Goal: Find specific page/section: Find specific page/section

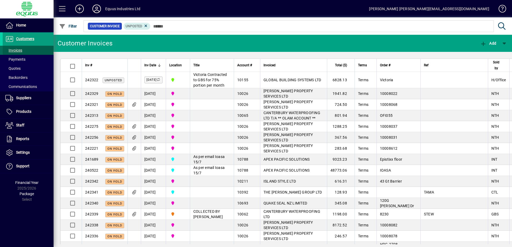
click at [23, 50] on span at bounding box center [28, 50] width 51 height 13
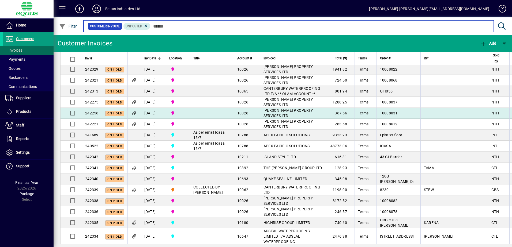
scroll to position [27, 0]
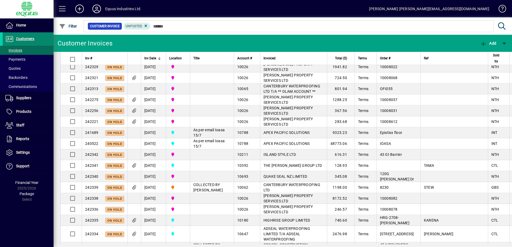
click at [29, 39] on span "Customers" at bounding box center [25, 39] width 18 height 4
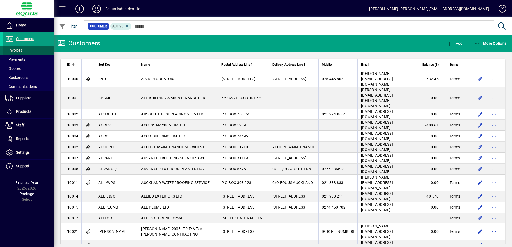
click at [18, 49] on span "Invoices" at bounding box center [13, 50] width 17 height 4
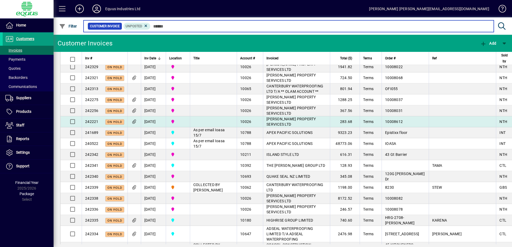
scroll to position [54, 0]
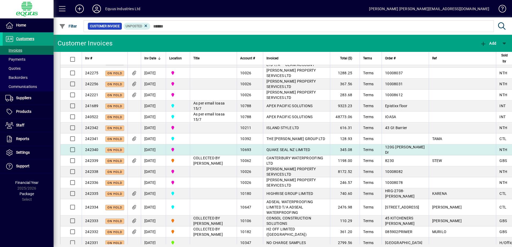
click at [266, 152] on span "QUAKE SEAL NZ LIMITED" at bounding box center [288, 150] width 44 height 4
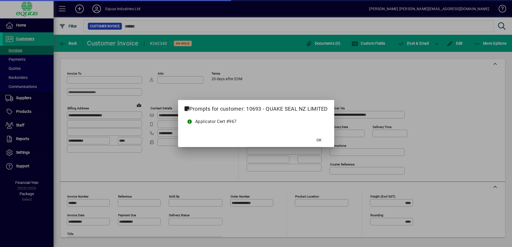
type input "**********"
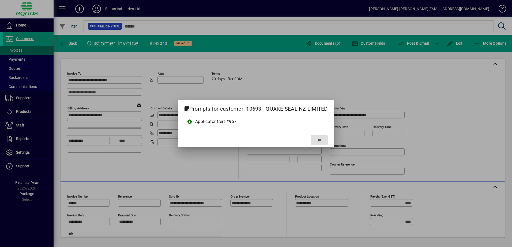
click at [313, 140] on span at bounding box center [318, 140] width 17 height 13
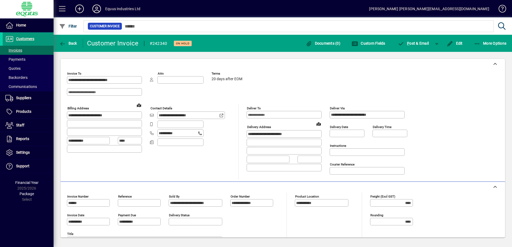
click at [24, 39] on span "Customers" at bounding box center [25, 39] width 18 height 4
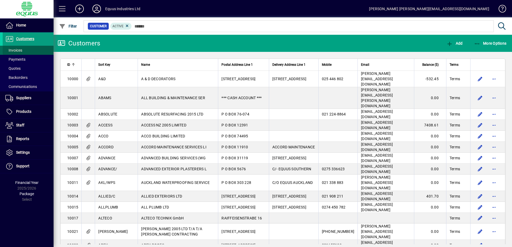
click at [18, 51] on span "Invoices" at bounding box center [13, 50] width 17 height 4
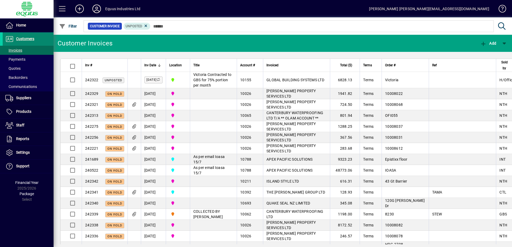
click at [22, 38] on span "Customers" at bounding box center [25, 39] width 18 height 4
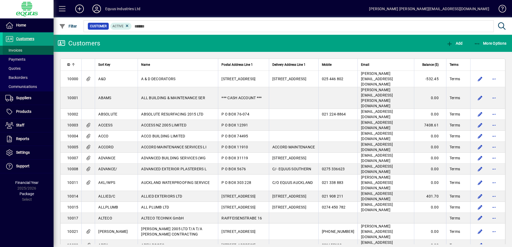
click at [18, 51] on span "Invoices" at bounding box center [13, 50] width 17 height 4
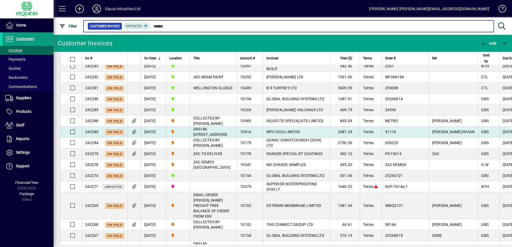
scroll to position [401, 0]
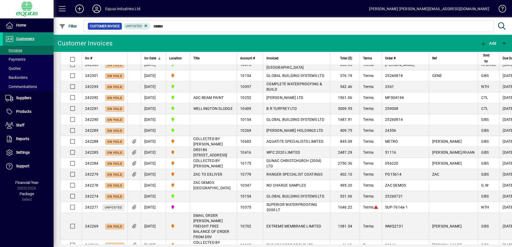
click at [27, 39] on span "Customers" at bounding box center [25, 39] width 18 height 4
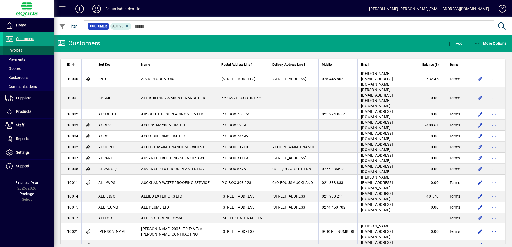
click at [18, 51] on span "Invoices" at bounding box center [13, 50] width 17 height 4
